Goal: Information Seeking & Learning: Learn about a topic

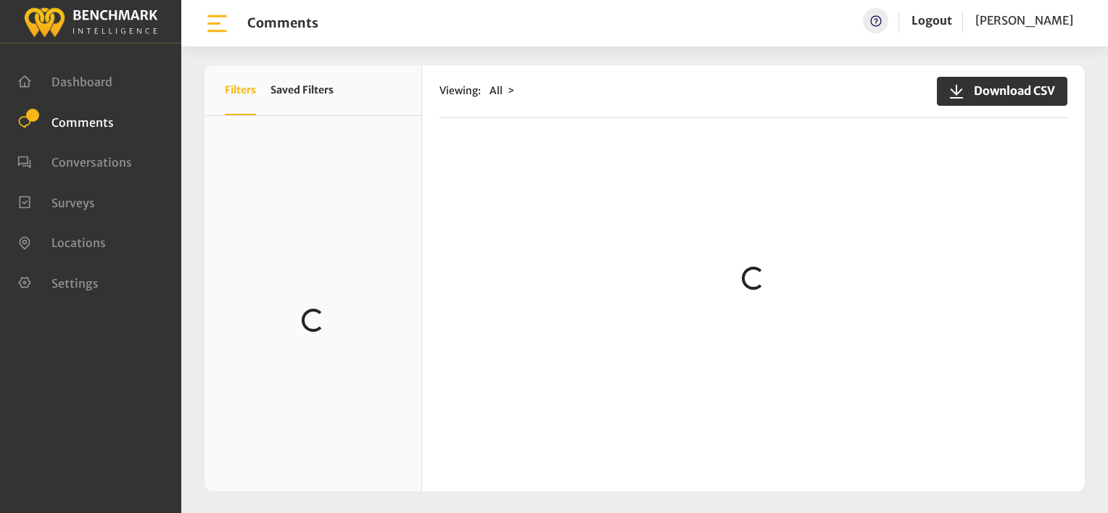
scroll to position [1465, 0]
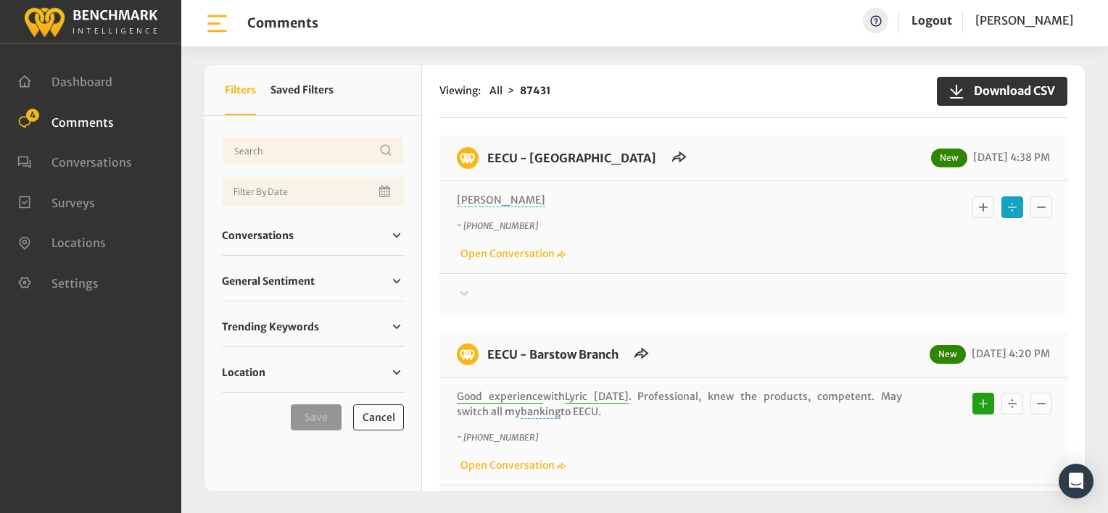
click at [465, 286] on icon at bounding box center [464, 293] width 14 height 17
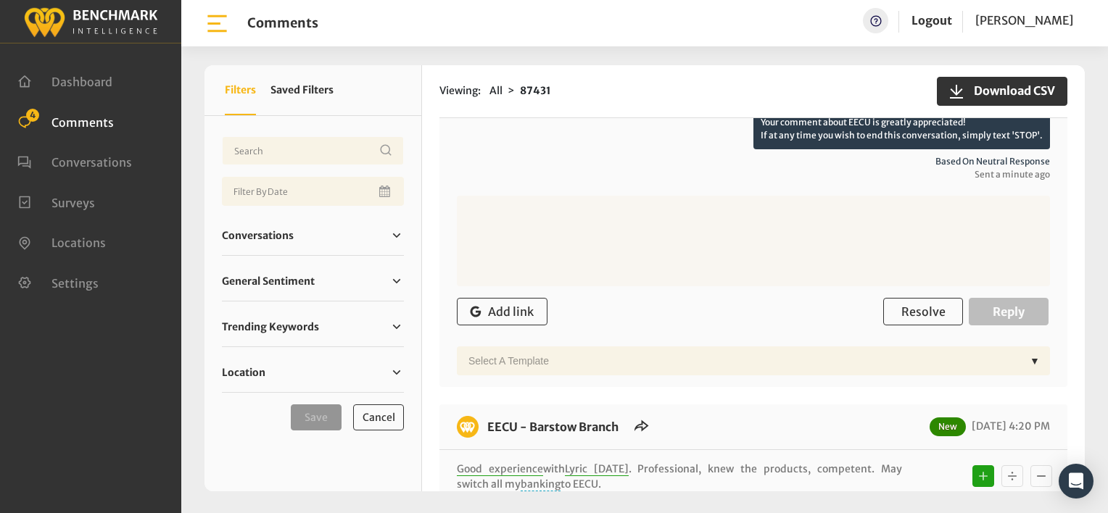
scroll to position [72, 0]
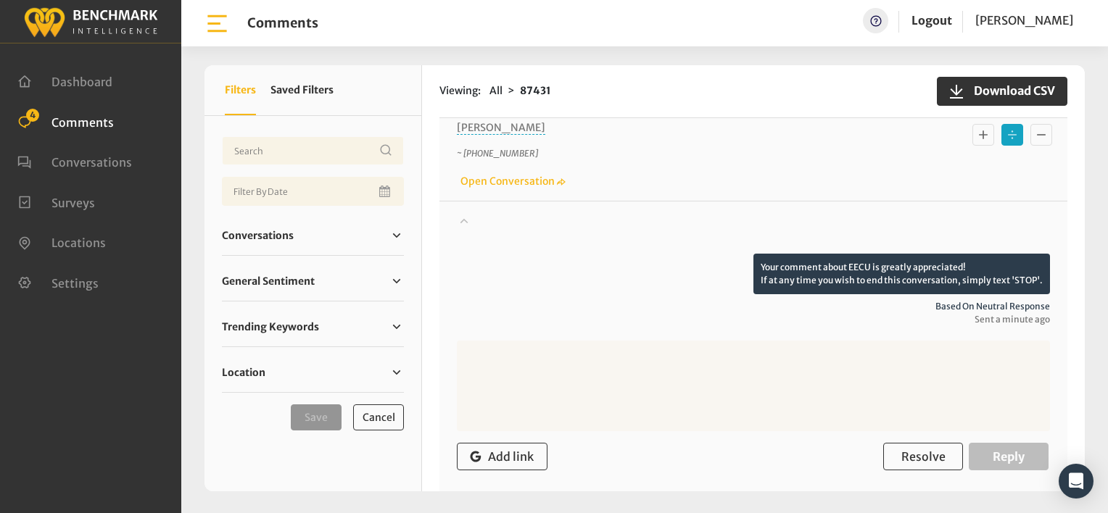
click at [464, 218] on icon at bounding box center [464, 220] width 8 height 5
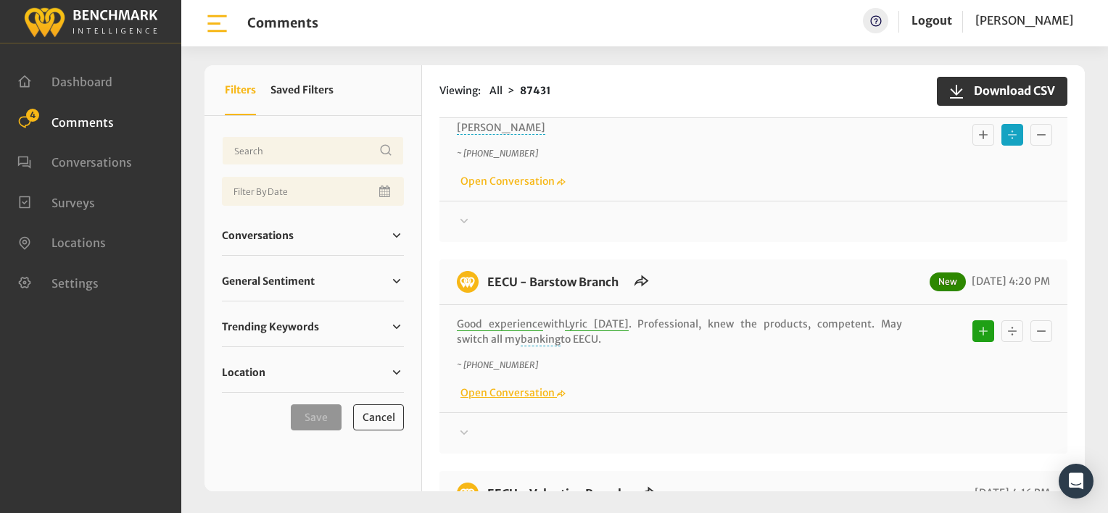
drag, startPoint x: 573, startPoint y: 421, endPoint x: 544, endPoint y: 397, distance: 38.1
click at [573, 421] on div "Thanks! We appreciate your feedback about EECU. If at any time you wish to end …" at bounding box center [753, 427] width 628 height 30
click at [463, 220] on icon at bounding box center [464, 220] width 8 height 4
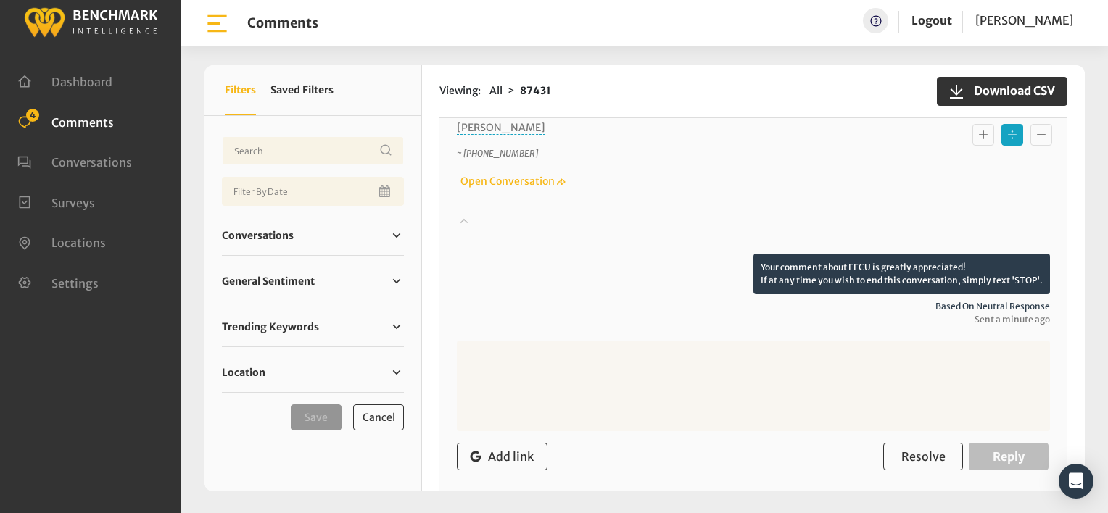
click at [585, 268] on div "Your comment about EECU is greatly appreciated! If at any time you wish to end …" at bounding box center [753, 290] width 593 height 72
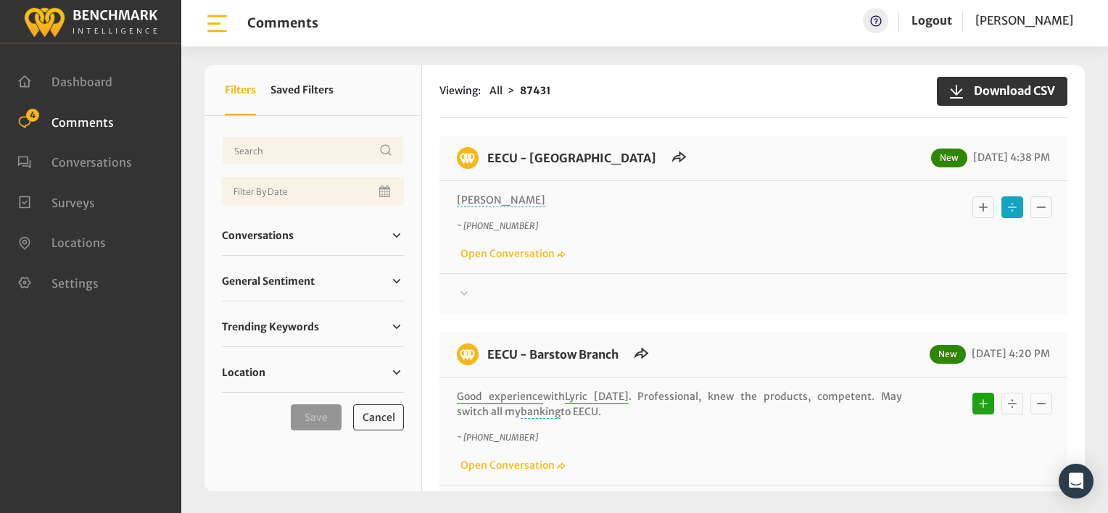
click at [775, 251] on div "~ [PHONE_NUMBER] Open Conversation" at bounding box center [753, 241] width 593 height 42
click at [464, 291] on icon at bounding box center [464, 293] width 14 height 17
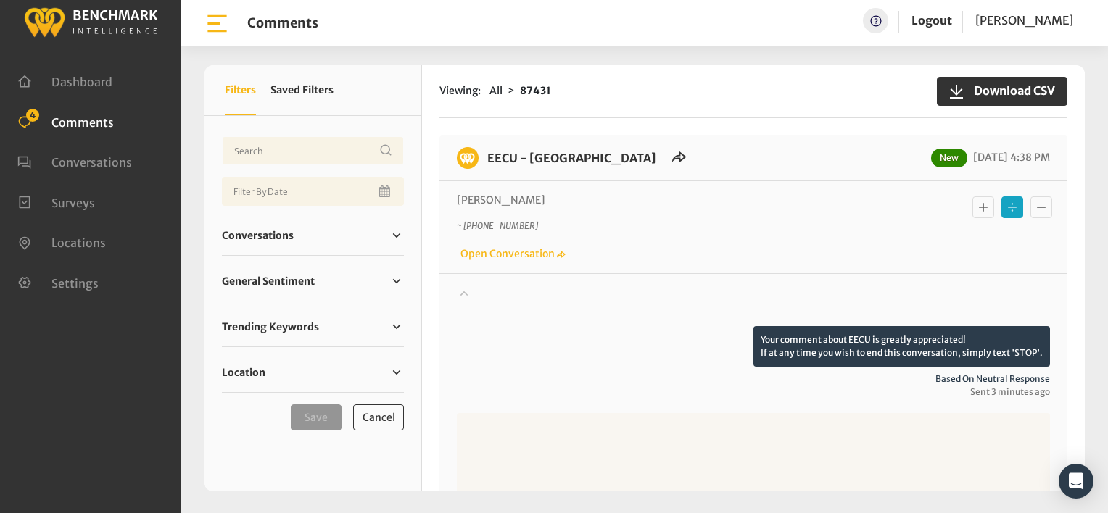
click at [464, 291] on icon at bounding box center [464, 293] width 8 height 5
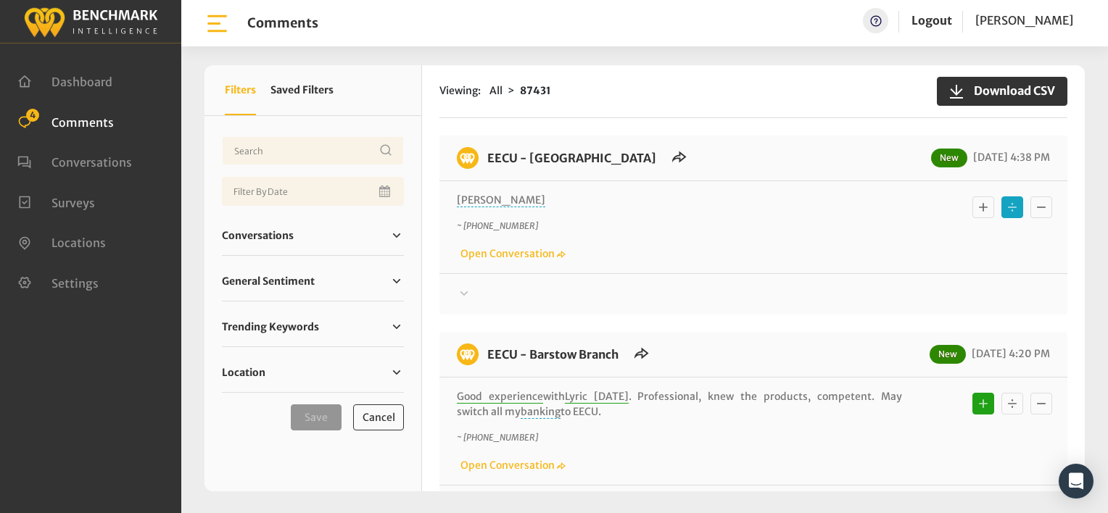
click at [466, 292] on icon at bounding box center [464, 293] width 8 height 4
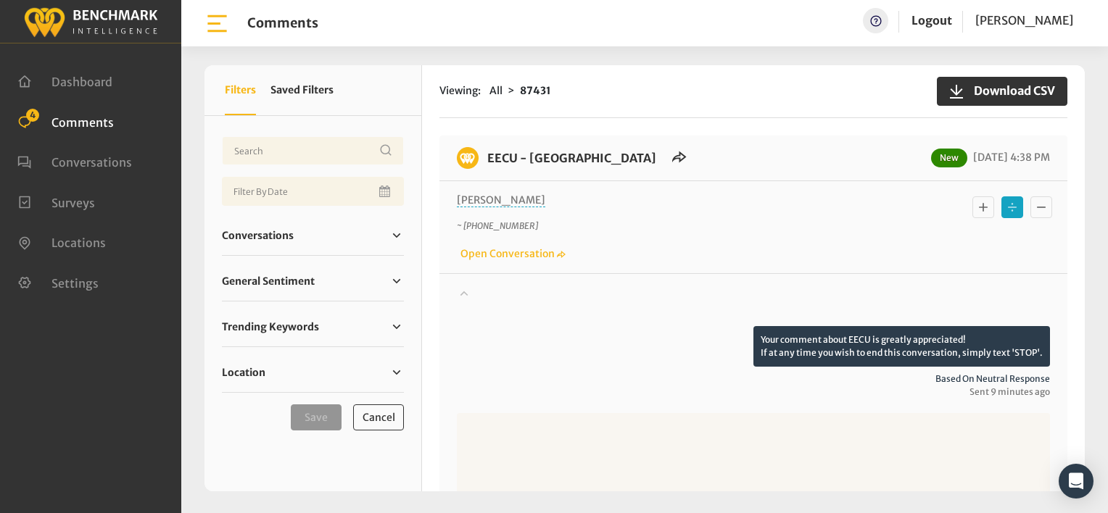
click at [466, 292] on icon at bounding box center [464, 293] width 8 height 5
